Goal: Task Accomplishment & Management: Use online tool/utility

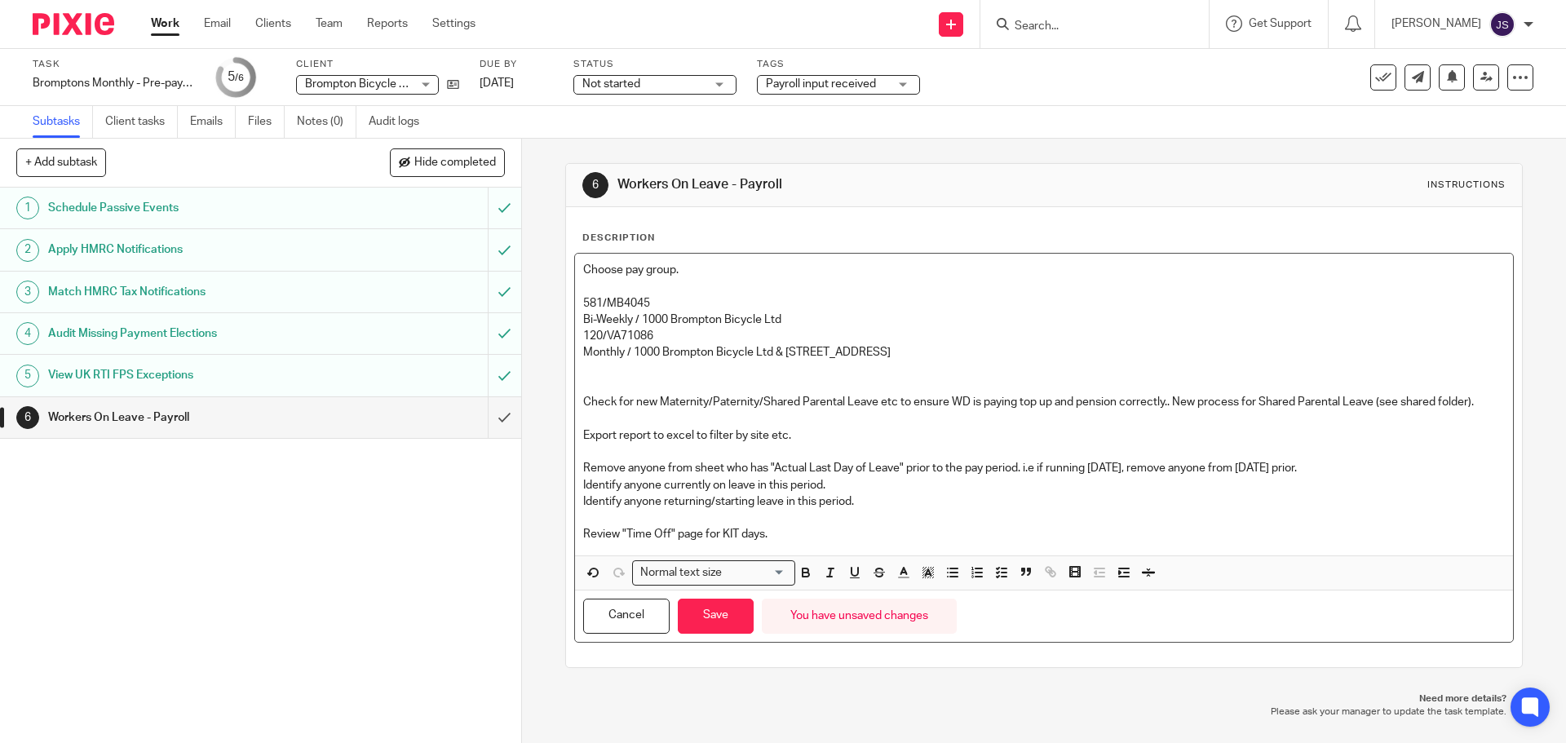
click at [777, 538] on p "Review "Time Off" page for KIT days." at bounding box center [1043, 534] width 921 height 16
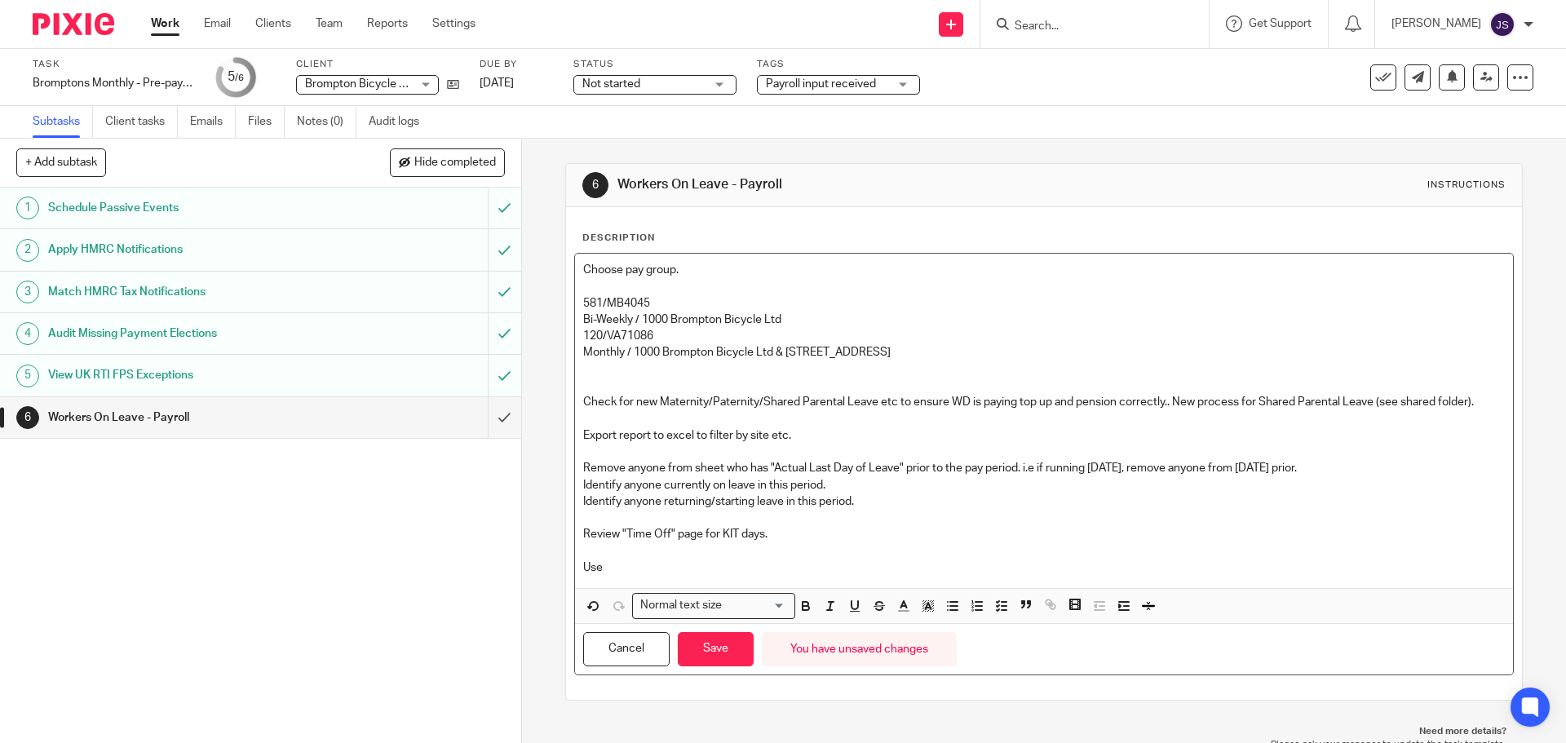
click at [629, 563] on p "Use" at bounding box center [1043, 568] width 921 height 16
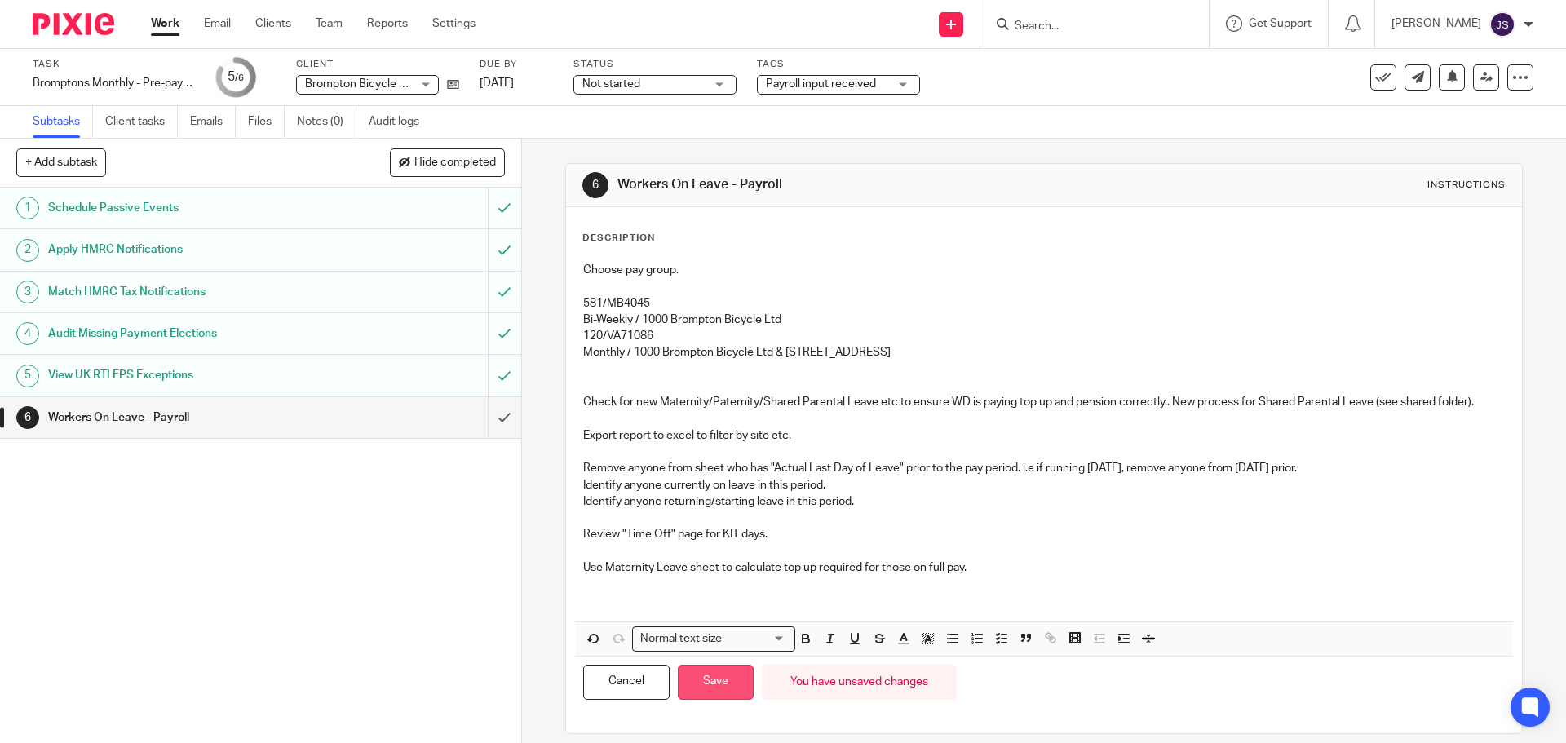
click at [706, 676] on button "Save" at bounding box center [716, 682] width 76 height 35
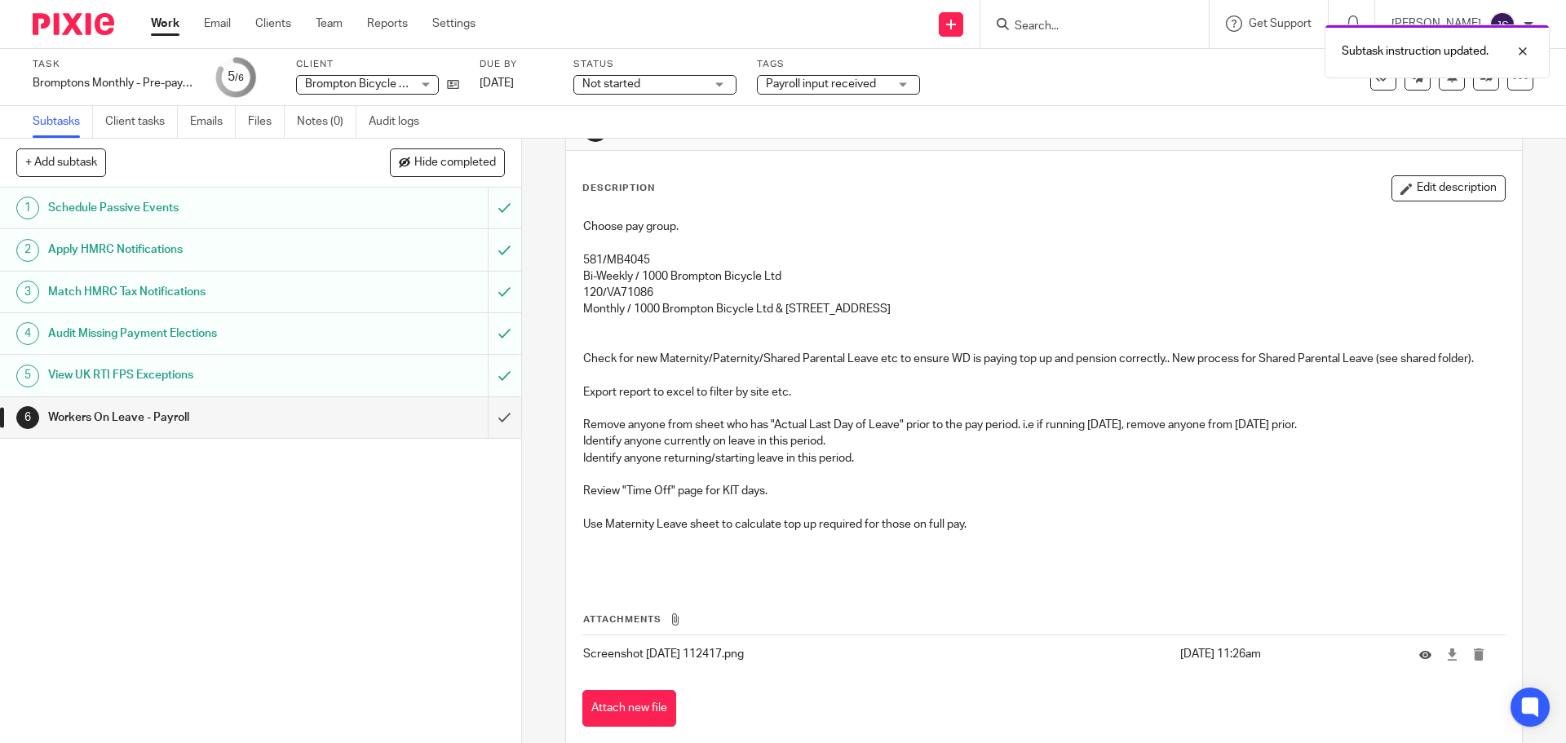
scroll to position [116, 0]
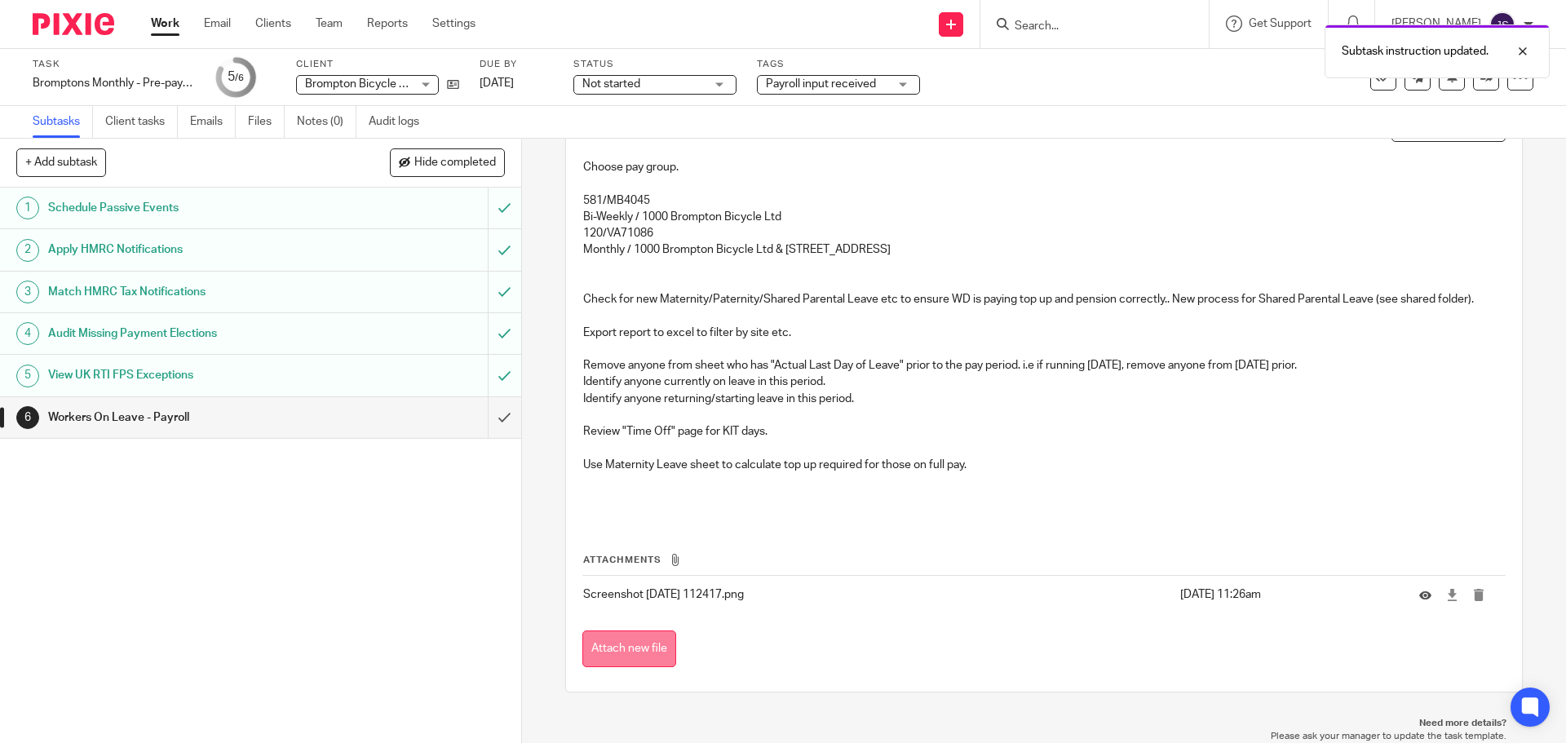
click at [640, 647] on button "Attach new file" at bounding box center [629, 649] width 94 height 37
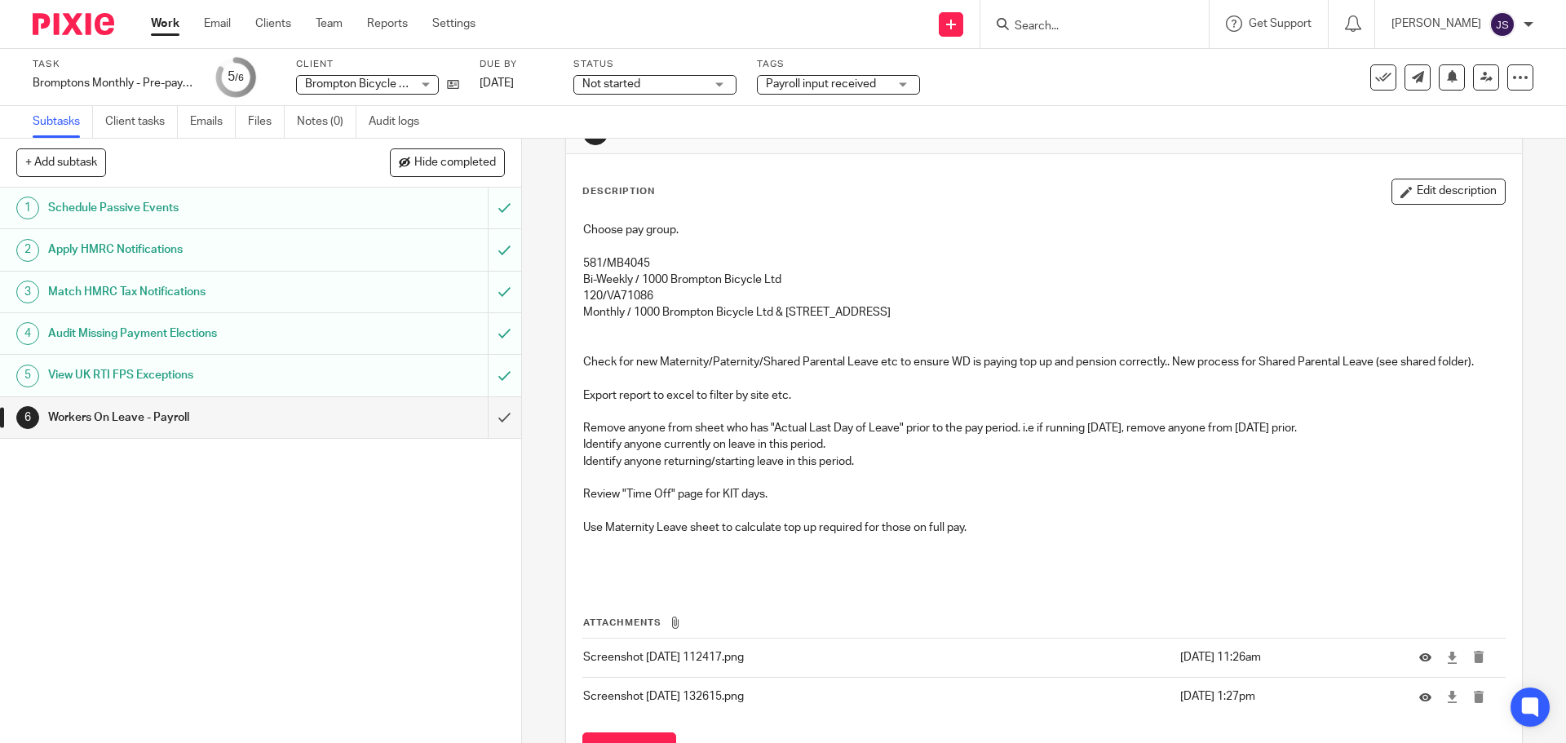
scroll to position [82, 0]
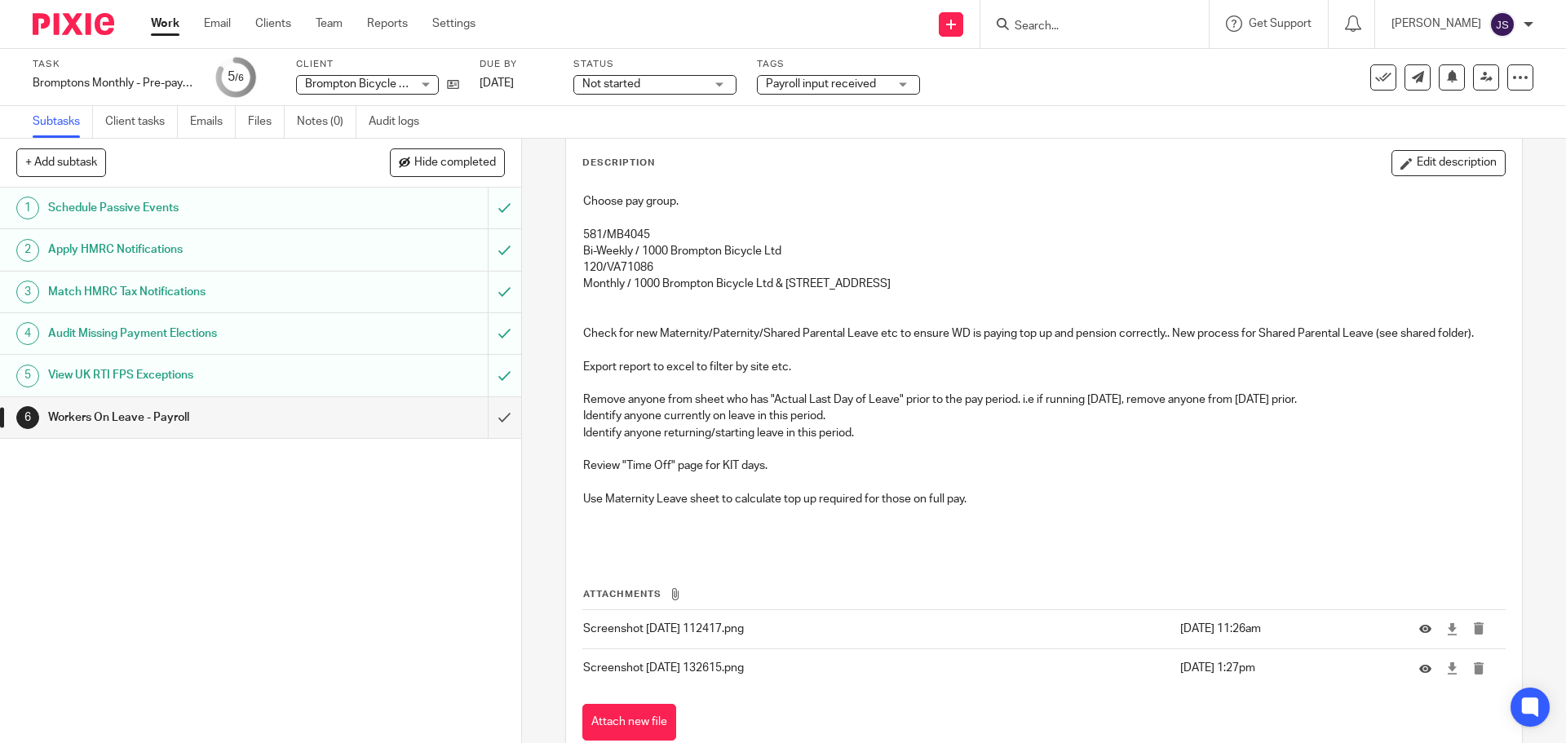
click at [812, 366] on p "Export report to excel to filter by site etc." at bounding box center [1043, 367] width 921 height 16
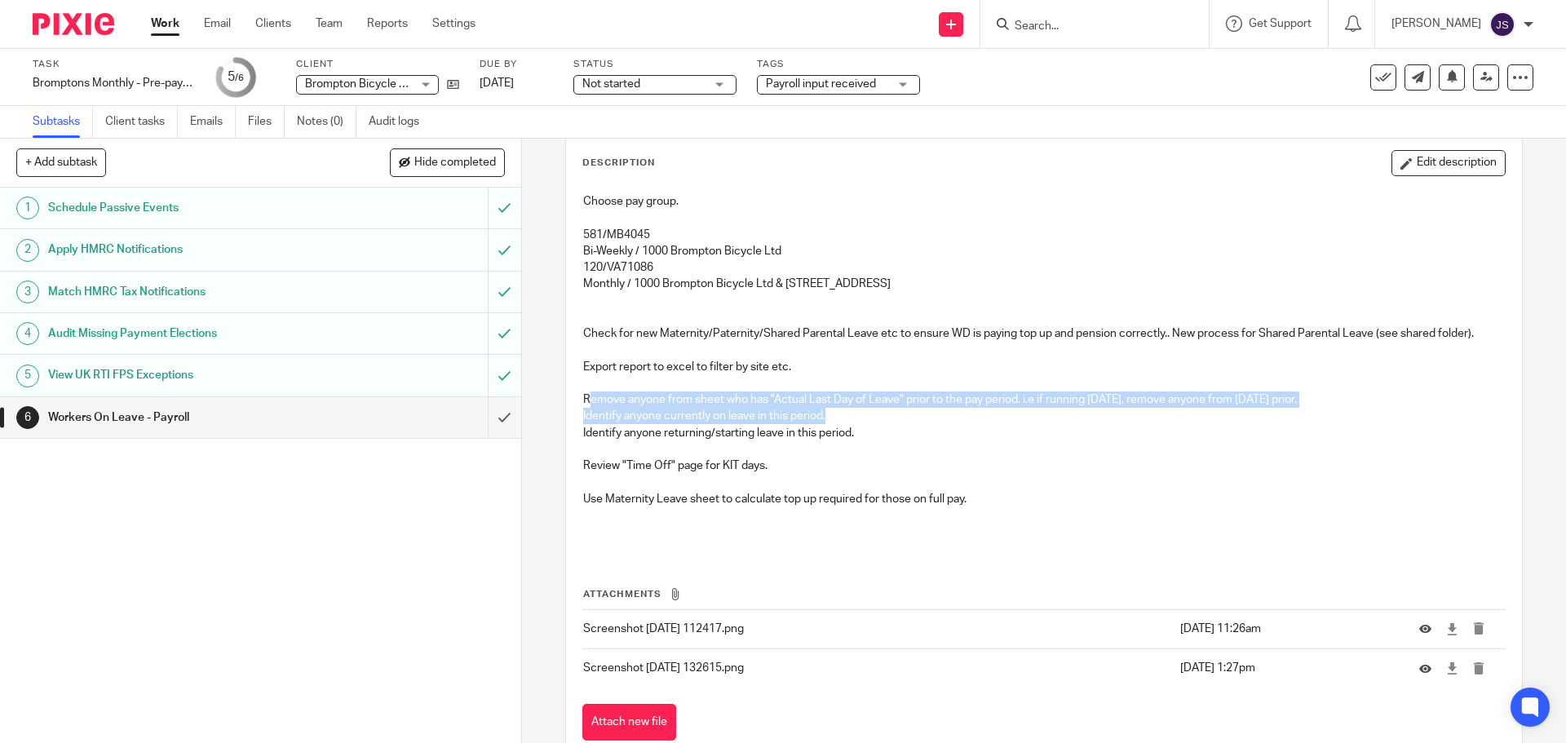
drag, startPoint x: 586, startPoint y: 396, endPoint x: 891, endPoint y: 421, distance: 305.2
click at [891, 421] on div "Choose pay group. 581/MB4045 Bi-Weekly / 1000 Brompton Bicycle Ltd 120/VA71086 …" at bounding box center [1043, 369] width 937 height 368
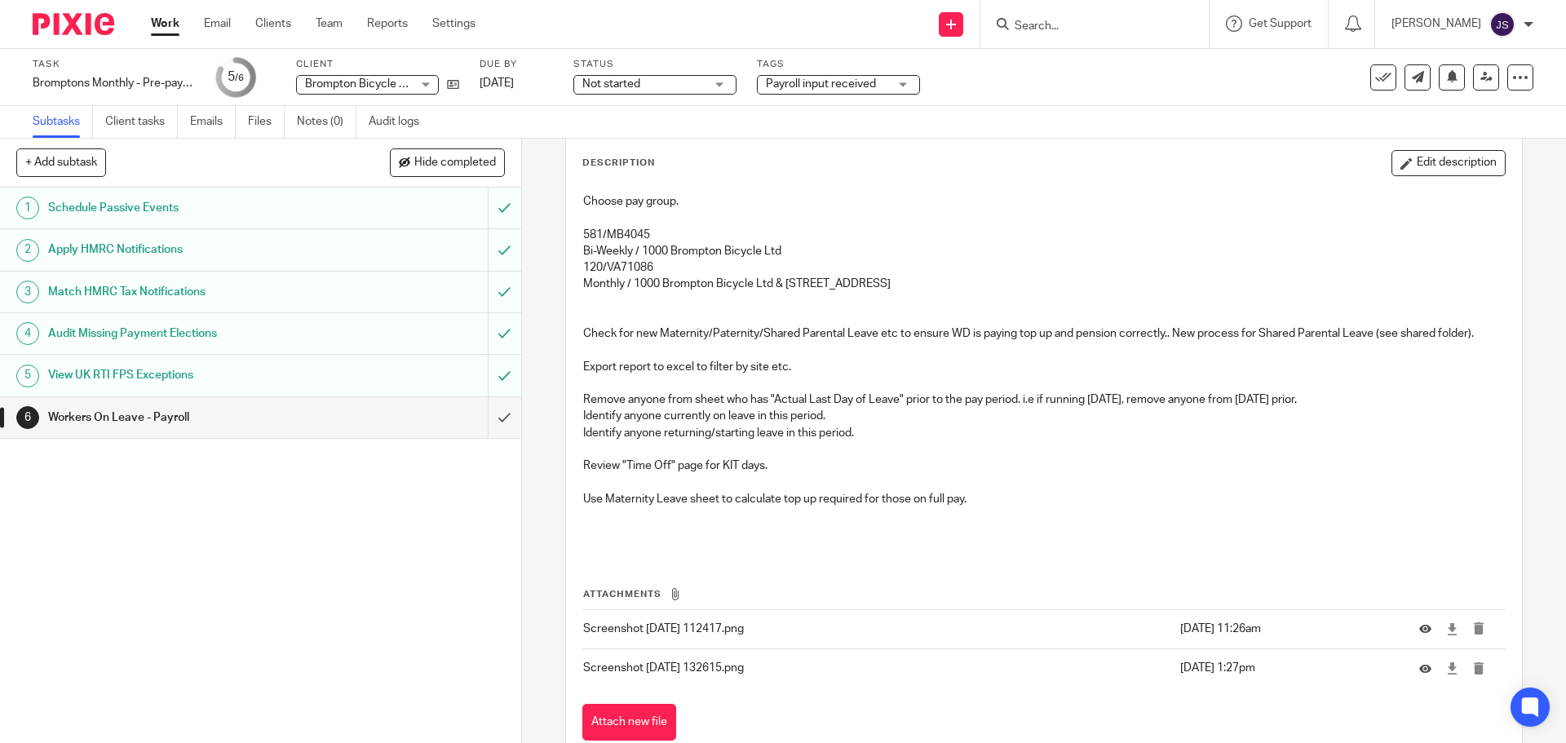
click at [887, 435] on p "Identify anyone returning/starting leave in this period." at bounding box center [1043, 433] width 921 height 16
click at [964, 499] on p "Use Maternity Leave sheet to calculate top up required for those on full pay." at bounding box center [1043, 499] width 921 height 16
